Goal: Communication & Community: Answer question/provide support

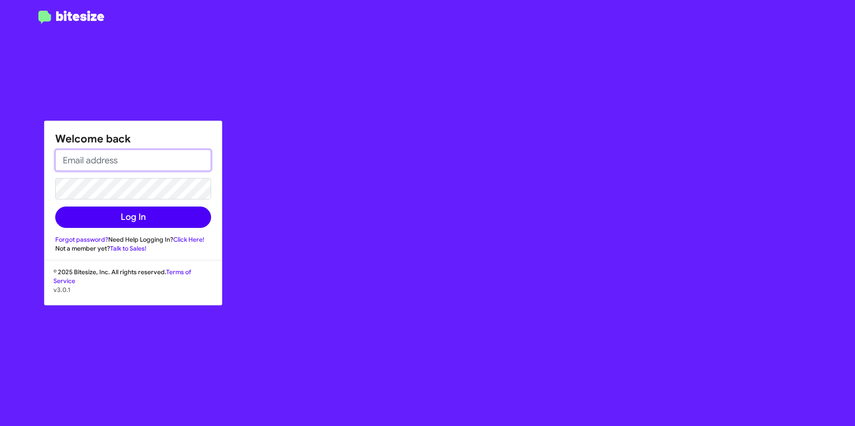
type input "[EMAIL_ADDRESS][DOMAIN_NAME]"
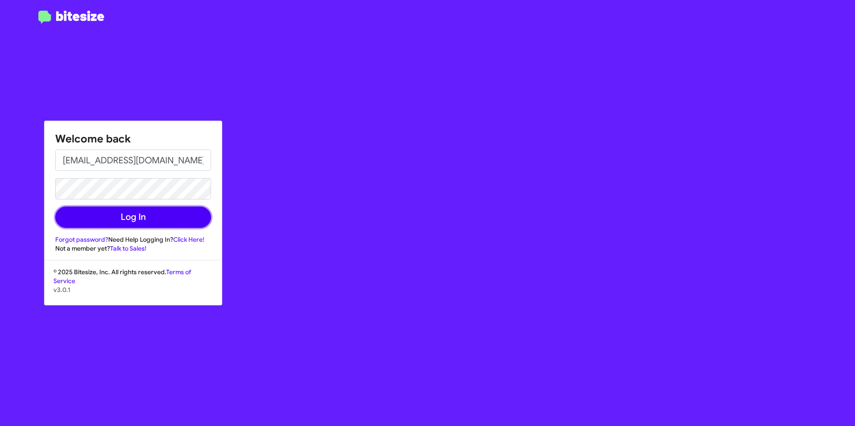
click at [144, 222] on button "Log In" at bounding box center [133, 217] width 156 height 21
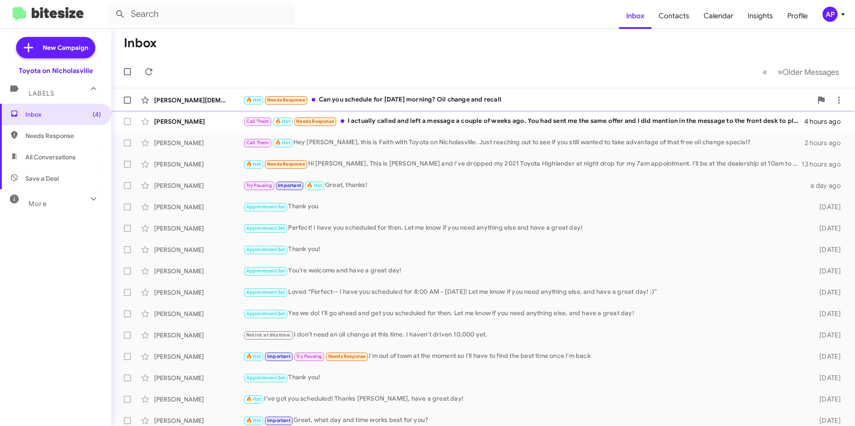
click at [433, 98] on div "🔥 Hot Needs Response Can you schedule for [DATE] morning? Oil change and recall" at bounding box center [527, 100] width 569 height 10
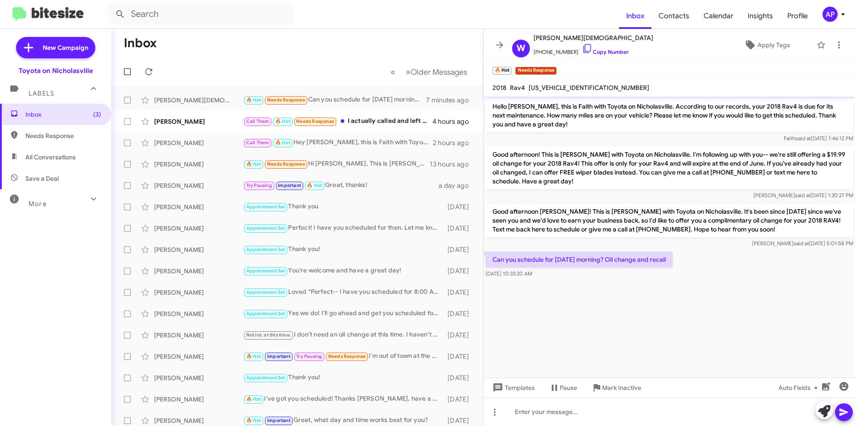
click at [575, 88] on span "[US_VEHICLE_IDENTIFICATION_NUMBER]" at bounding box center [589, 88] width 121 height 8
copy span "[US_VEHICLE_IDENTIFICATION_NUMBER]"
click at [705, 311] on cdk-virtual-scroll-viewport "Hello [PERSON_NAME], this is Faith with Toyota on Nicholasville. According to o…" at bounding box center [669, 237] width 371 height 281
click at [529, 334] on cdk-virtual-scroll-viewport "Hello [PERSON_NAME], this is Faith with Toyota on Nicholasville. According to o…" at bounding box center [669, 237] width 371 height 281
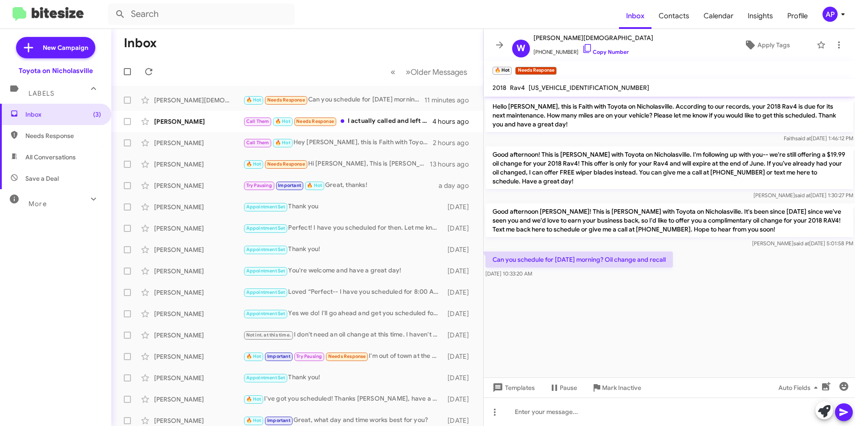
drag, startPoint x: 751, startPoint y: 263, endPoint x: 751, endPoint y: 255, distance: 7.6
click at [751, 261] on div "Can you schedule for [DATE] morning? Oil change and recall [DATE] 10:33:20 AM" at bounding box center [669, 265] width 371 height 30
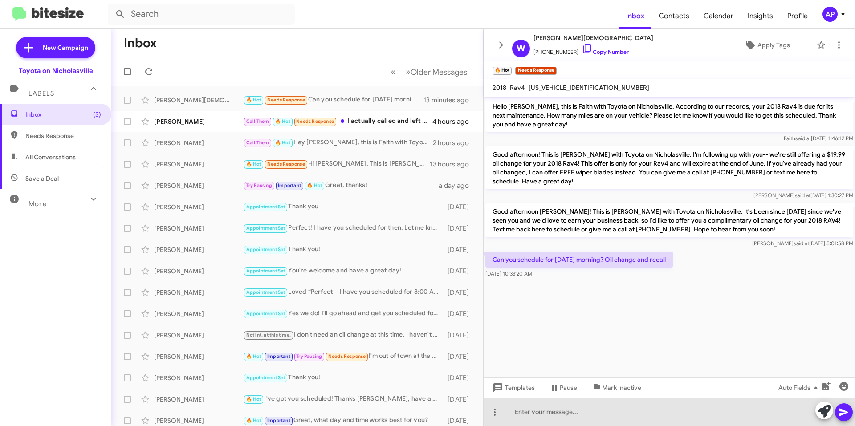
click at [587, 411] on div at bounding box center [669, 412] width 371 height 29
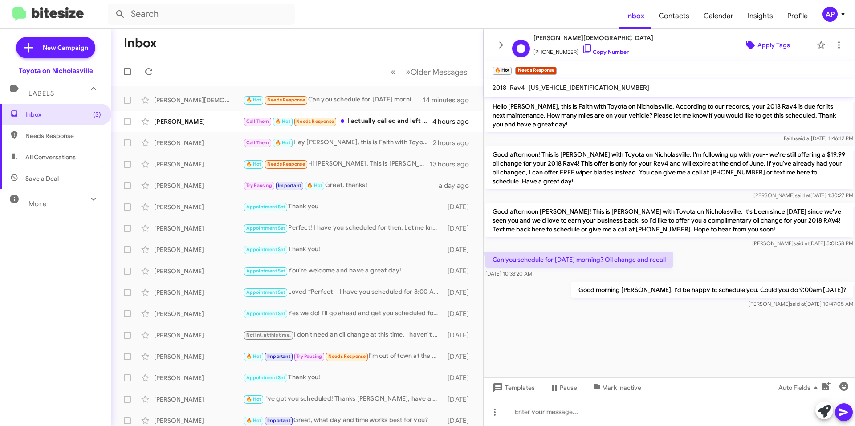
click at [772, 49] on span "Apply Tags" at bounding box center [774, 45] width 33 height 16
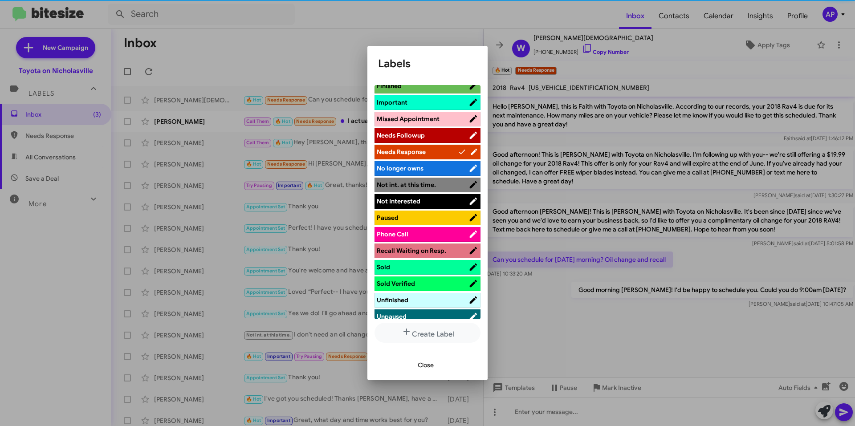
scroll to position [162, 0]
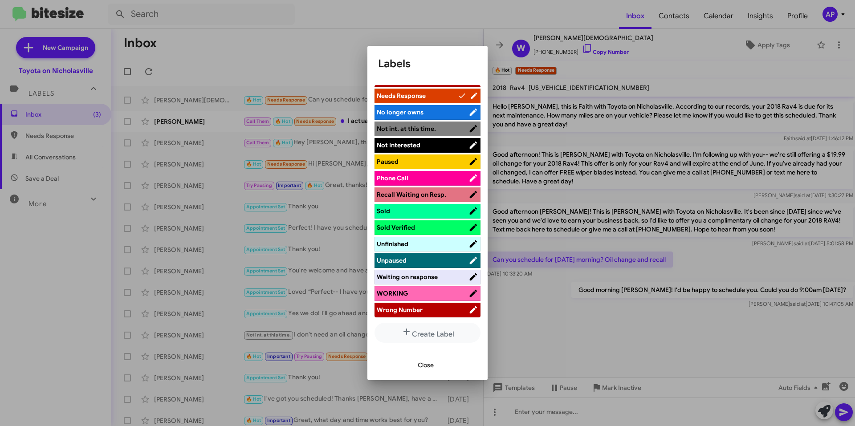
click at [419, 294] on span "WORKING" at bounding box center [423, 293] width 92 height 9
click at [436, 367] on button "Close" at bounding box center [426, 365] width 30 height 16
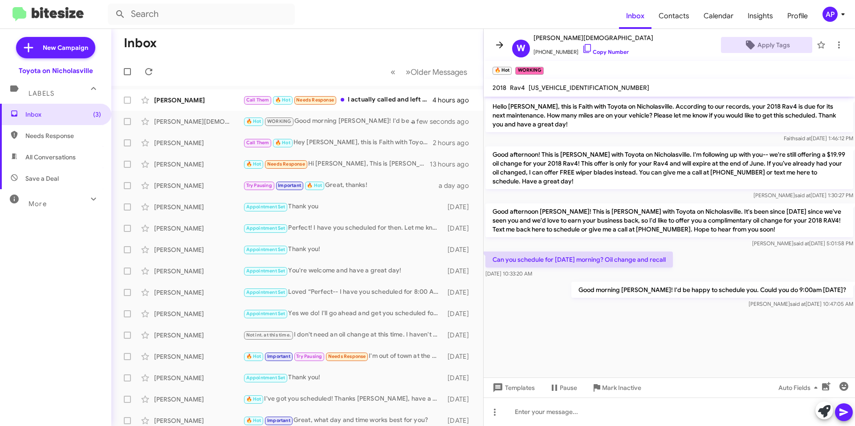
click at [493, 43] on span at bounding box center [500, 45] width 18 height 11
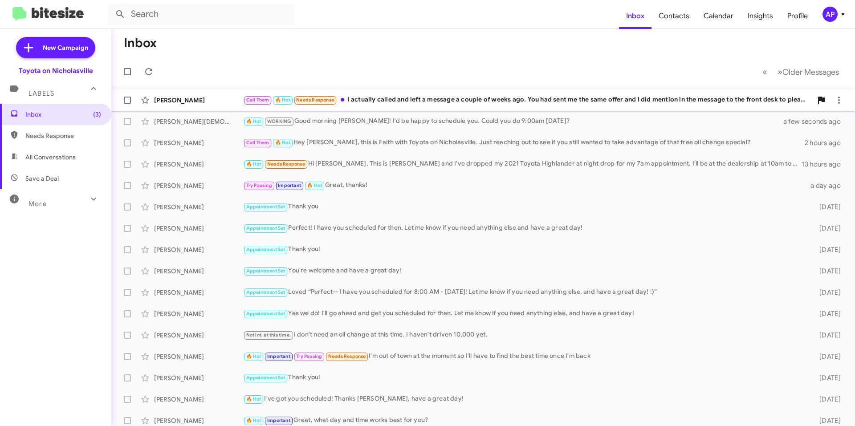
click at [445, 104] on div "Call Them 🔥 Hot Needs Response I actually called and left a message a couple of…" at bounding box center [527, 100] width 569 height 10
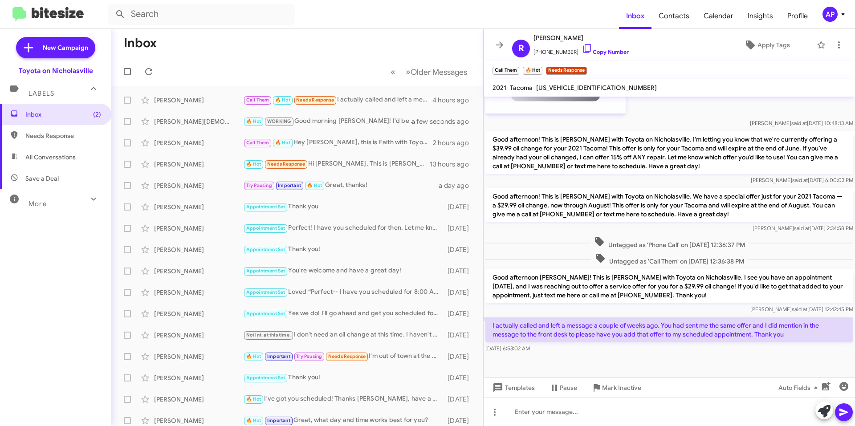
scroll to position [422, 0]
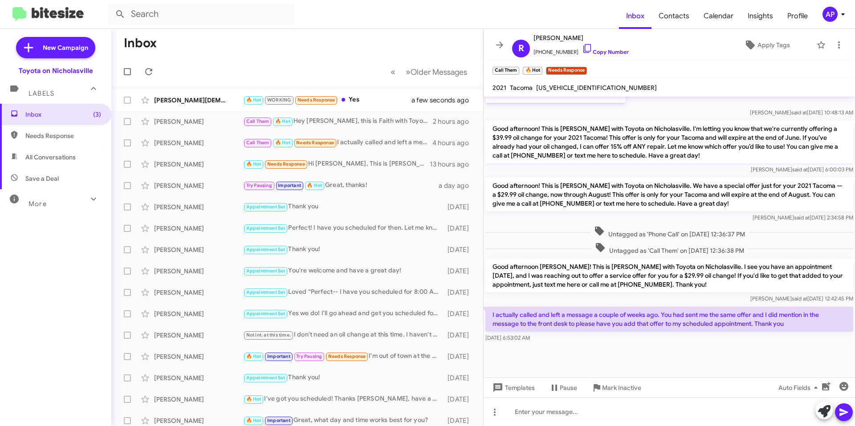
click at [585, 91] on span "[US_VEHICLE_IDENTIFICATION_NUMBER]" at bounding box center [596, 88] width 121 height 8
copy span "[US_VEHICLE_IDENTIFICATION_NUMBER]"
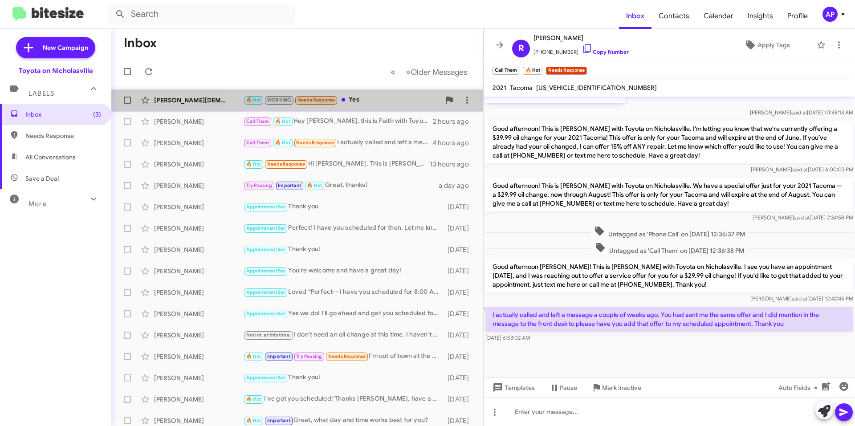
click at [383, 94] on div "[PERSON_NAME][DEMOGRAPHIC_DATA] 🔥 Hot WORKING Needs Response Yes a few seconds …" at bounding box center [297, 100] width 358 height 18
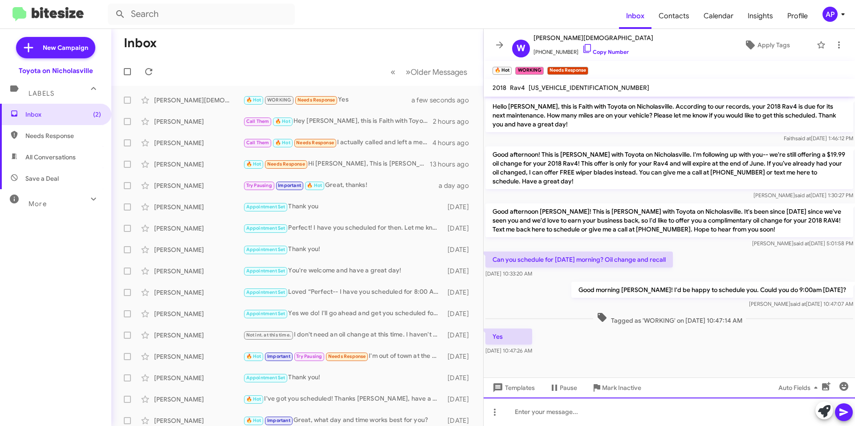
click at [647, 408] on div at bounding box center [669, 412] width 371 height 29
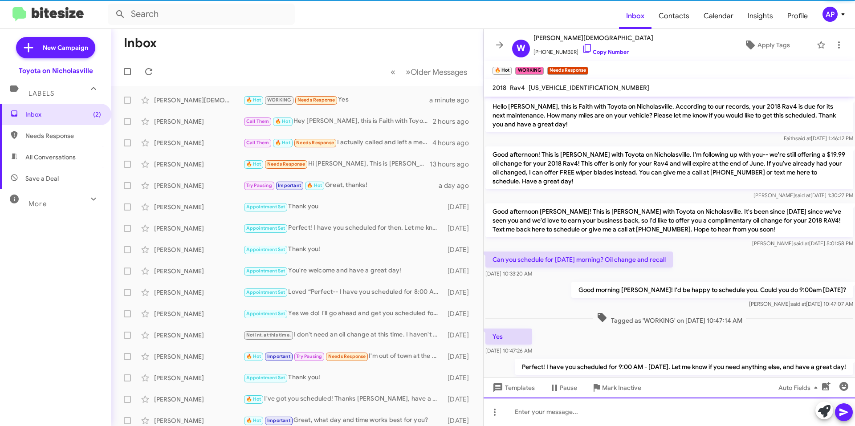
scroll to position [37, 0]
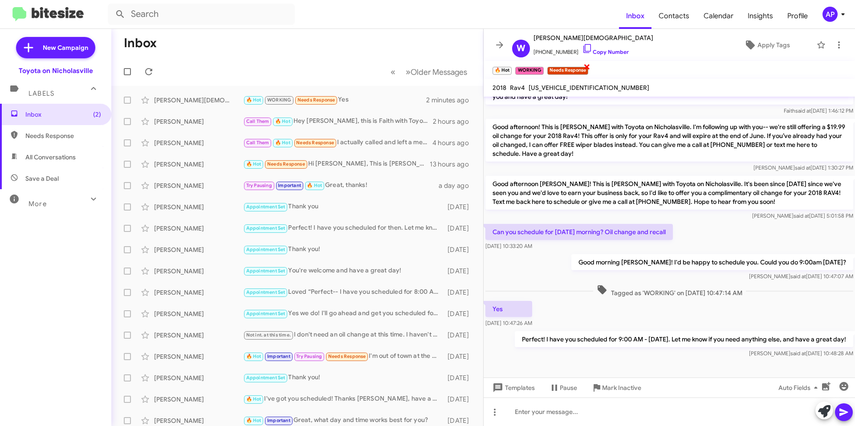
click at [586, 66] on span "×" at bounding box center [586, 66] width 7 height 11
click at [544, 68] on span "×" at bounding box center [542, 66] width 7 height 11
click at [514, 65] on span "×" at bounding box center [510, 66] width 7 height 11
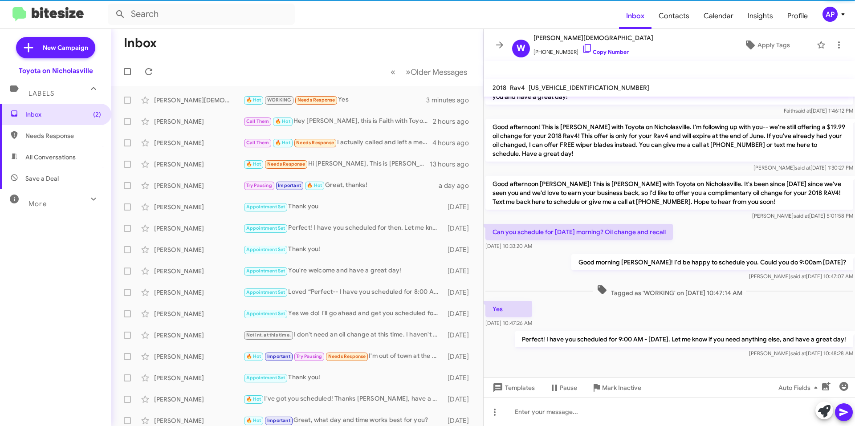
click at [513, 69] on mat-toolbar "🔥 Hot × WORKING × Needs Response ×" at bounding box center [669, 70] width 371 height 18
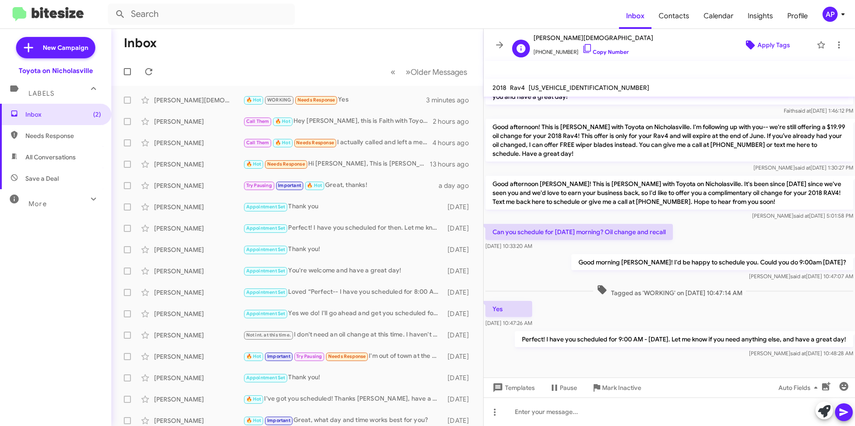
click at [758, 49] on span "Apply Tags" at bounding box center [766, 45] width 77 height 16
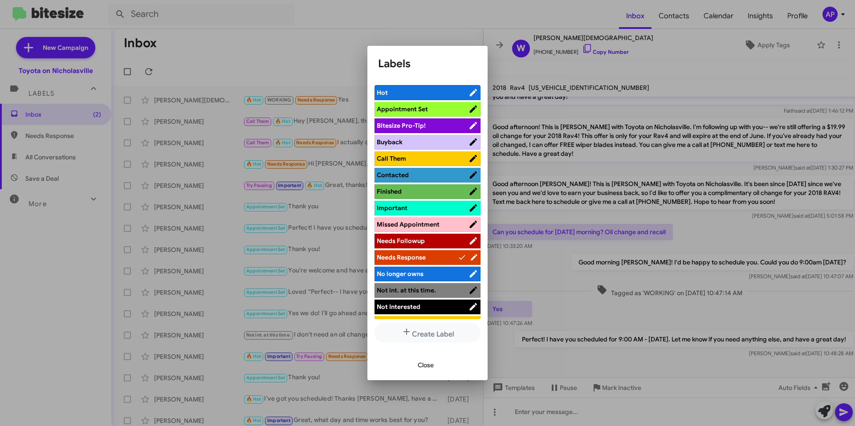
click at [409, 111] on span "Appointment Set" at bounding box center [402, 109] width 51 height 8
click at [414, 367] on button "Close" at bounding box center [426, 365] width 30 height 16
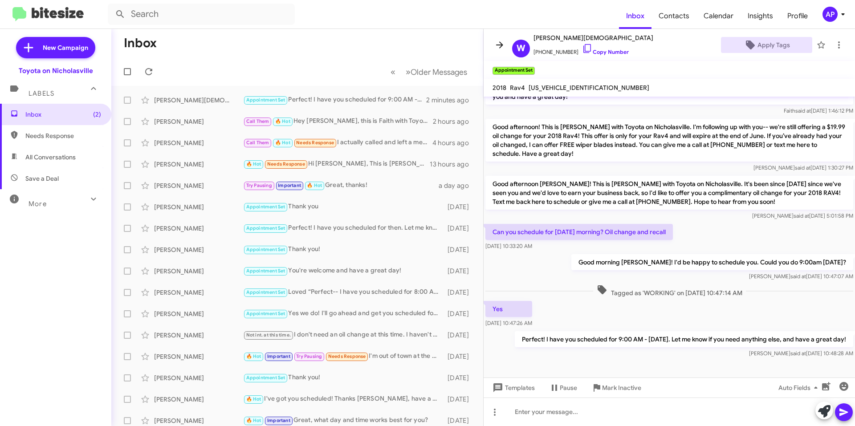
click at [495, 46] on icon at bounding box center [499, 45] width 11 height 11
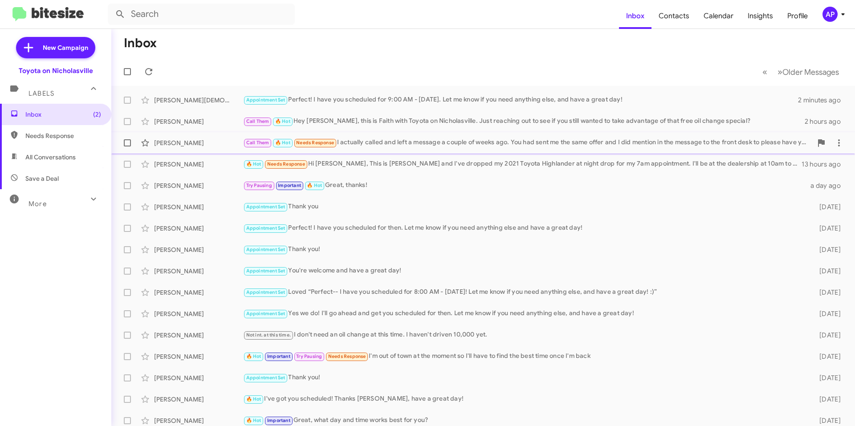
click at [510, 145] on div "Call Them 🔥 Hot Needs Response I actually called and left a message a couple of…" at bounding box center [527, 143] width 569 height 10
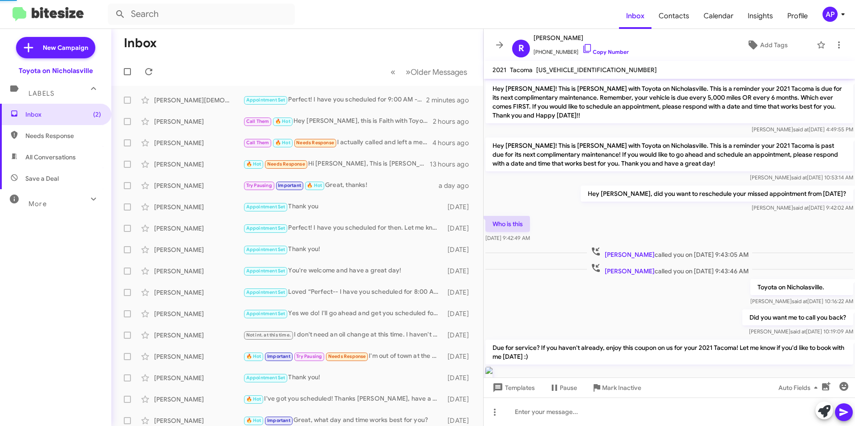
scroll to position [404, 0]
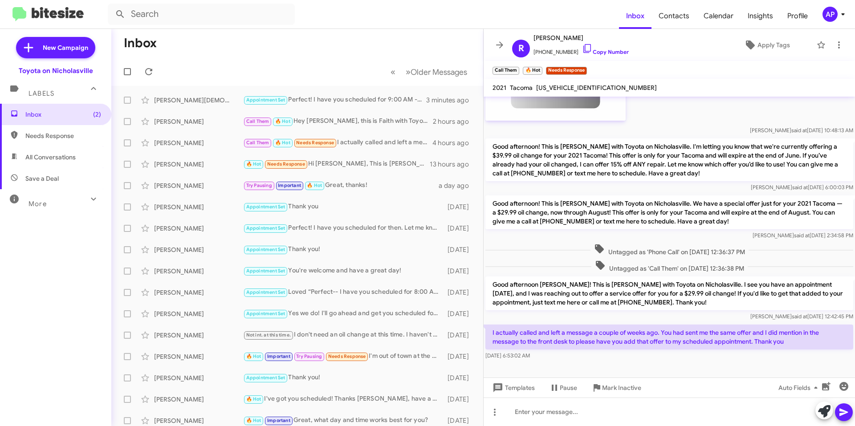
click at [551, 299] on p "Good afternoon [PERSON_NAME]! This is [PERSON_NAME] with Toyota on Nicholasvill…" at bounding box center [669, 294] width 368 height 34
click at [554, 291] on p "Good afternoon [PERSON_NAME]! This is [PERSON_NAME] with Toyota on Nicholasvill…" at bounding box center [669, 294] width 368 height 34
drag, startPoint x: 626, startPoint y: 292, endPoint x: 650, endPoint y: 293, distance: 24.5
click at [650, 293] on p "Good afternoon [PERSON_NAME]! This is [PERSON_NAME] with Toyota on Nicholasvill…" at bounding box center [669, 294] width 368 height 34
click at [679, 294] on p "Good afternoon [PERSON_NAME]! This is [PERSON_NAME] with Toyota on Nicholasvill…" at bounding box center [669, 294] width 368 height 34
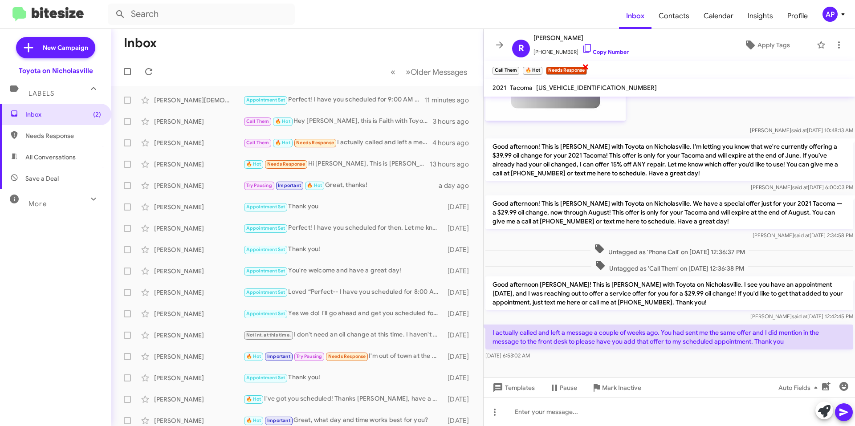
click at [587, 68] on span "×" at bounding box center [585, 66] width 7 height 11
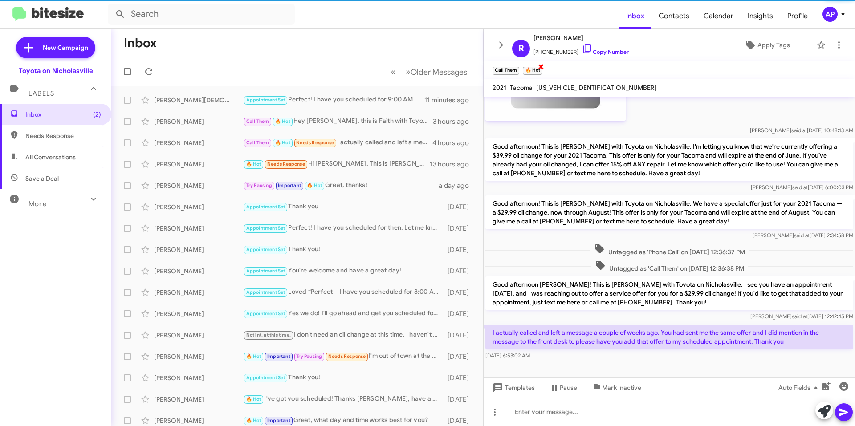
click at [543, 66] on span "×" at bounding box center [541, 66] width 7 height 11
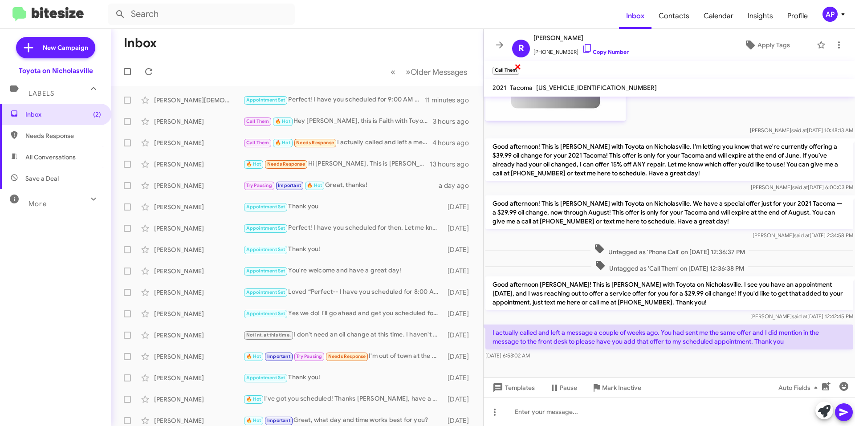
click at [519, 67] on span "×" at bounding box center [517, 66] width 7 height 11
click at [554, 406] on div at bounding box center [669, 412] width 371 height 29
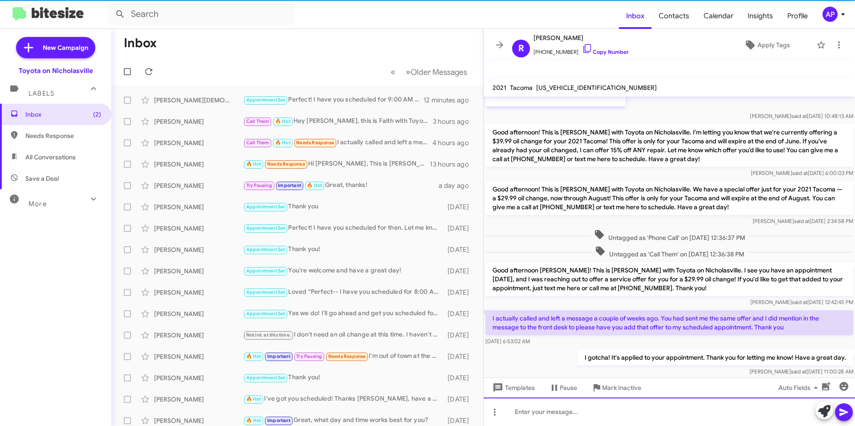
scroll to position [455, 0]
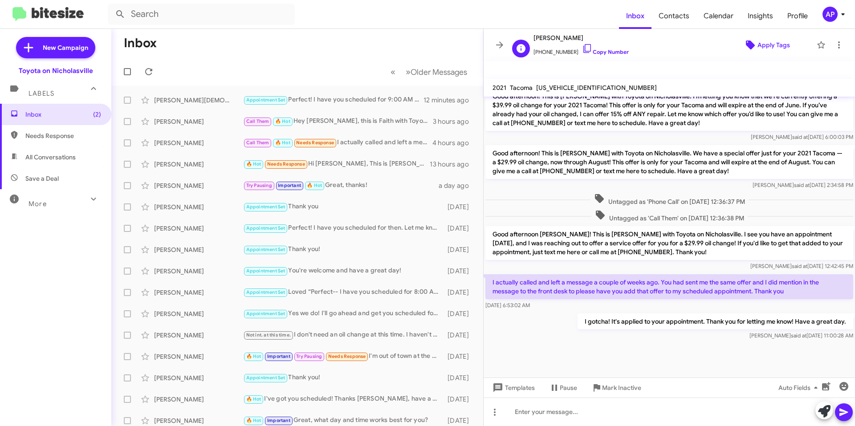
click at [758, 49] on span "Apply Tags" at bounding box center [774, 45] width 33 height 16
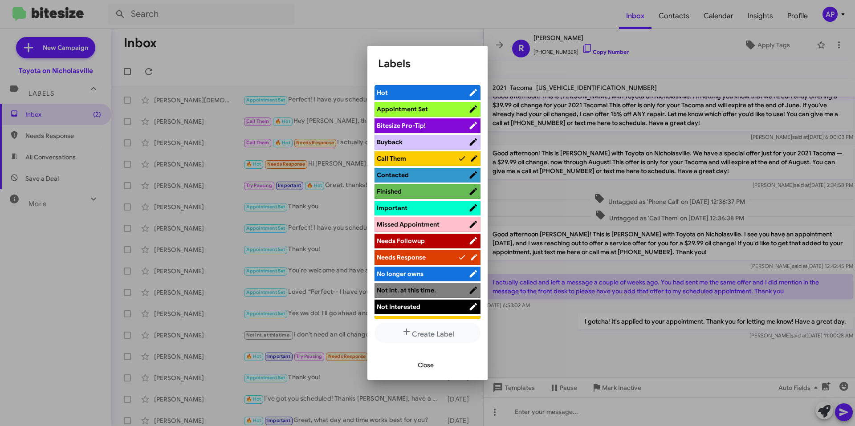
click at [416, 108] on span "Appointment Set" at bounding box center [402, 109] width 51 height 8
click at [435, 361] on button "Close" at bounding box center [426, 365] width 30 height 16
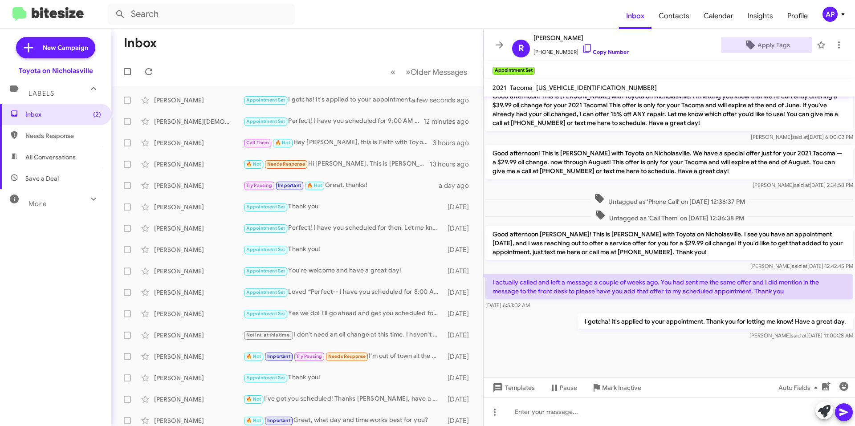
click at [575, 88] on span "[US_VEHICLE_IDENTIFICATION_NUMBER]" at bounding box center [596, 88] width 121 height 8
drag, startPoint x: 575, startPoint y: 88, endPoint x: 593, endPoint y: 92, distance: 18.8
click at [592, 92] on div "[US_VEHICLE_IDENTIFICATION_NUMBER]" at bounding box center [596, 87] width 124 height 11
click at [589, 91] on span "[US_VEHICLE_IDENTIFICATION_NUMBER]" at bounding box center [596, 88] width 121 height 8
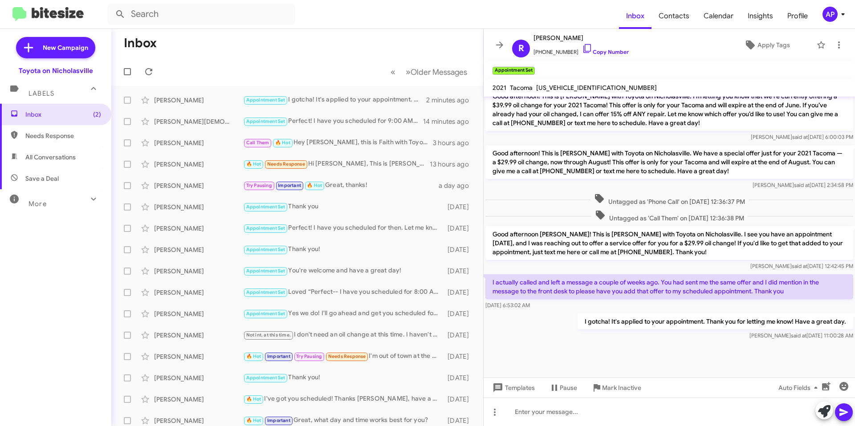
click at [589, 91] on span "[US_VEHICLE_IDENTIFICATION_NUMBER]" at bounding box center [596, 88] width 121 height 8
copy span "[US_VEHICLE_IDENTIFICATION_NUMBER]"
click at [498, 45] on icon at bounding box center [499, 44] width 7 height 7
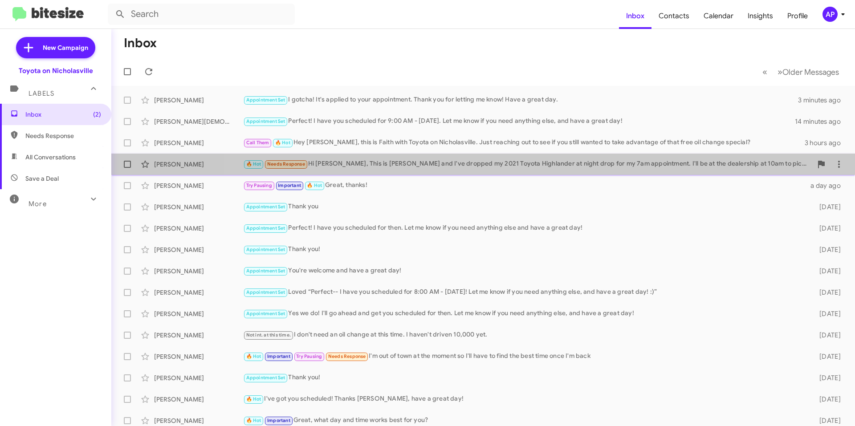
click at [580, 160] on div "🔥 Hot Needs Response Hi [PERSON_NAME], This is [PERSON_NAME] and I've dropped m…" at bounding box center [527, 164] width 569 height 10
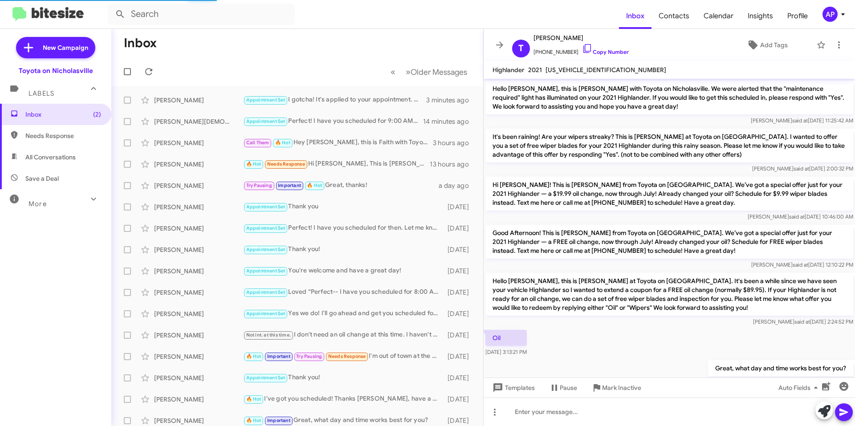
scroll to position [547, 0]
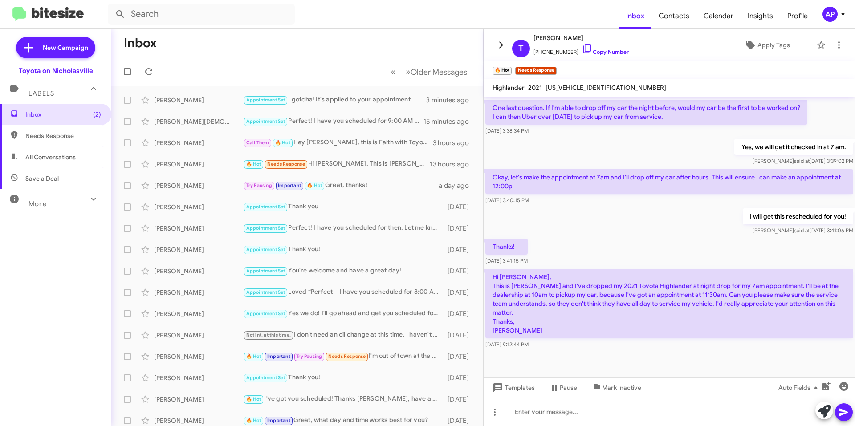
click at [501, 45] on icon at bounding box center [499, 44] width 7 height 7
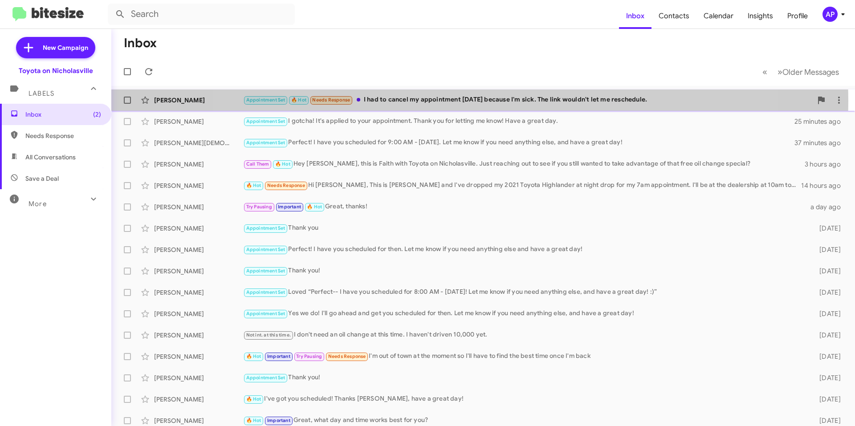
click at [474, 101] on div "Appointment Set 🔥 Hot Needs Response I had to cancel my appointment [DATE] beca…" at bounding box center [527, 100] width 569 height 10
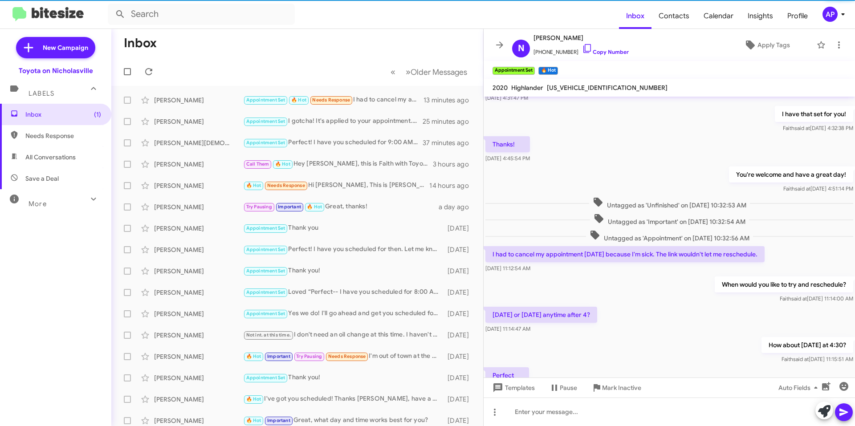
scroll to position [1632, 0]
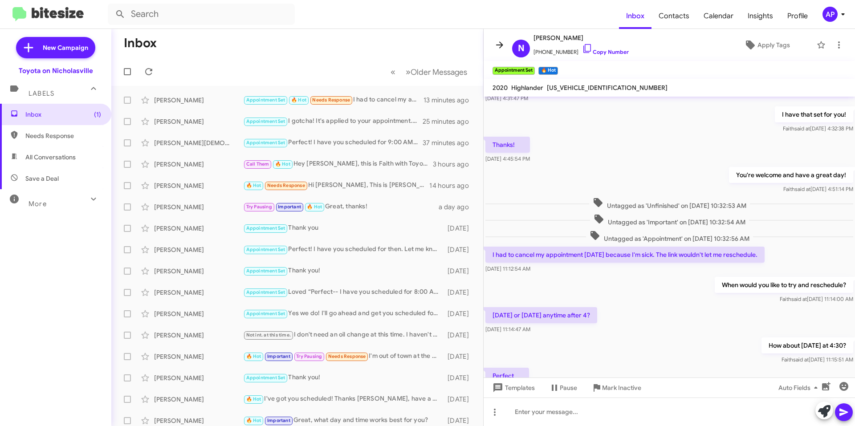
click at [503, 45] on icon at bounding box center [499, 45] width 11 height 11
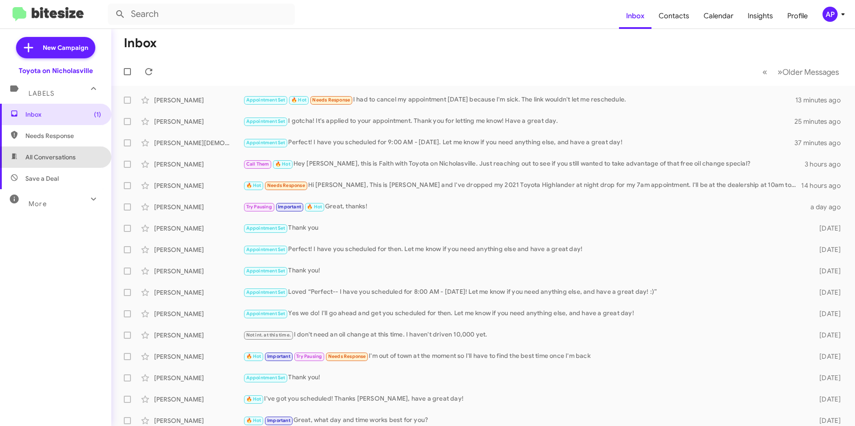
click at [66, 149] on span "All Conversations" at bounding box center [55, 157] width 111 height 21
type input "in:all-conversations"
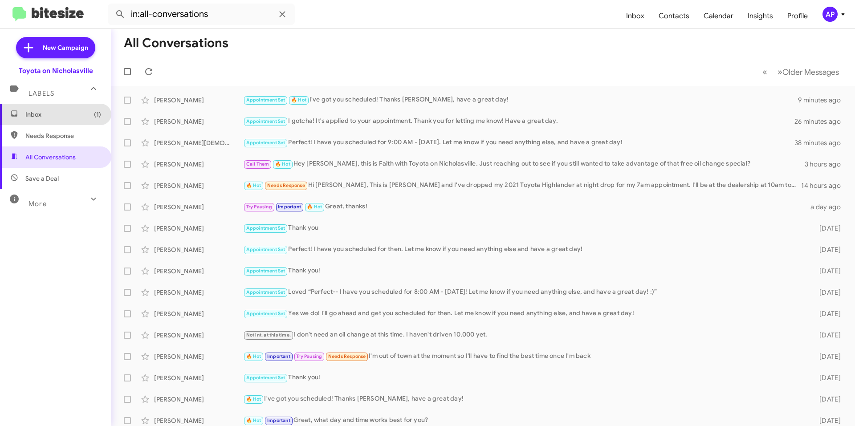
click at [64, 113] on span "Inbox (1)" at bounding box center [63, 114] width 76 height 9
